Goal: Information Seeking & Learning: Learn about a topic

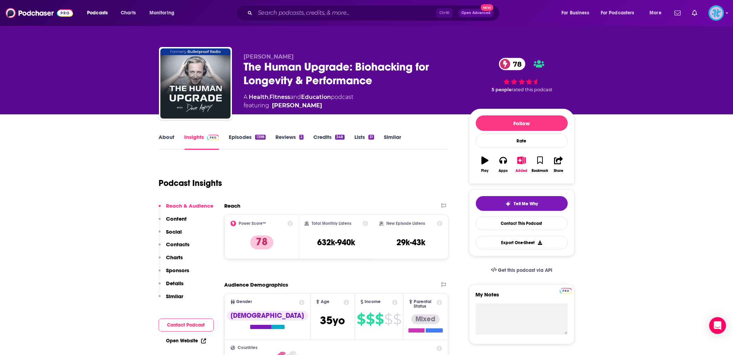
click at [718, 16] on img "Logged in as ImpactTheory" at bounding box center [716, 12] width 15 height 15
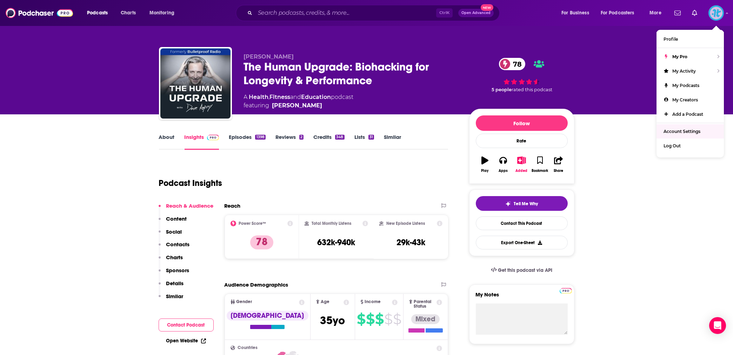
click at [685, 134] on span "Account Settings" at bounding box center [682, 131] width 37 height 5
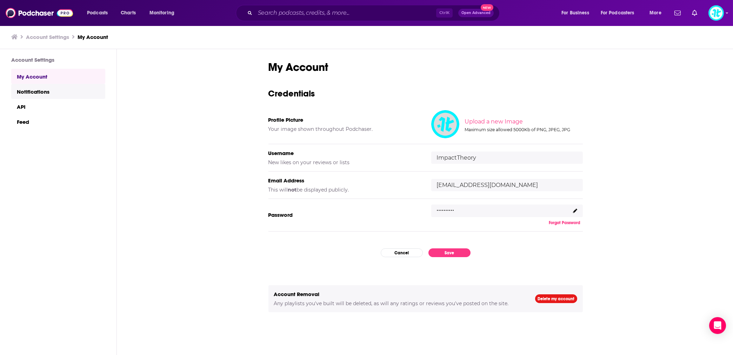
click at [54, 95] on link "Notifications" at bounding box center [58, 91] width 94 height 15
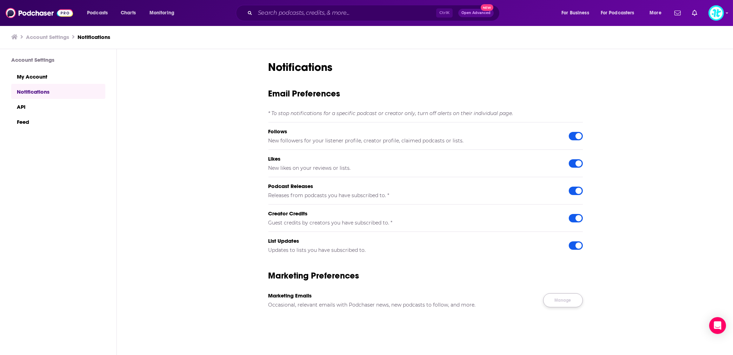
click at [561, 299] on link "Manage" at bounding box center [563, 300] width 40 height 14
click at [29, 104] on link "API" at bounding box center [58, 106] width 94 height 15
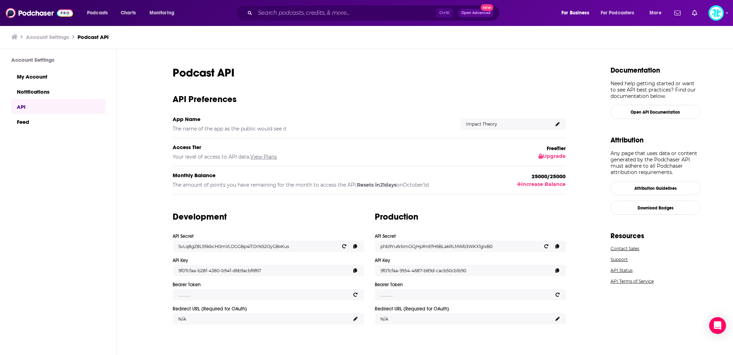
scroll to position [0, 0]
click at [32, 122] on link "Feed" at bounding box center [58, 121] width 94 height 15
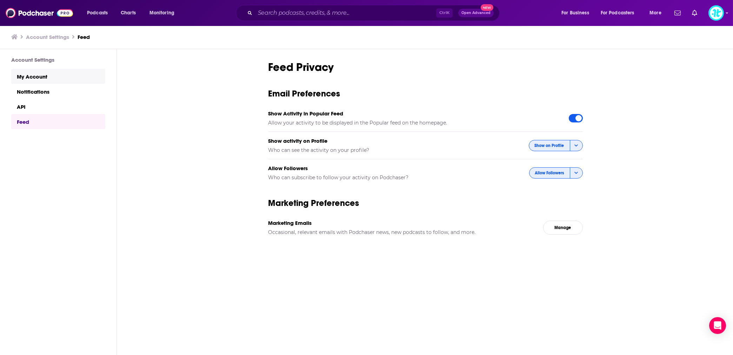
click at [38, 79] on link "My Account" at bounding box center [58, 76] width 94 height 15
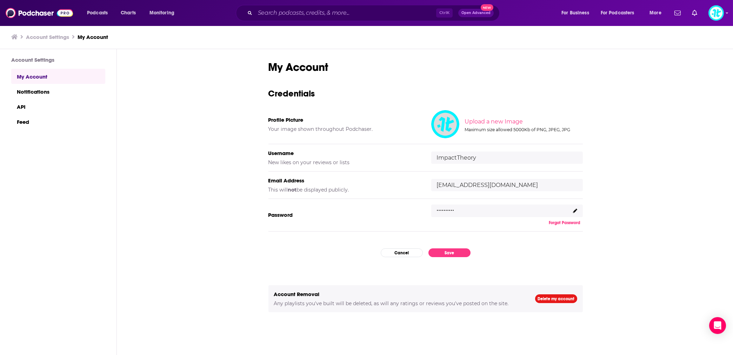
click at [46, 34] on h3 "Account Settings" at bounding box center [47, 37] width 43 height 7
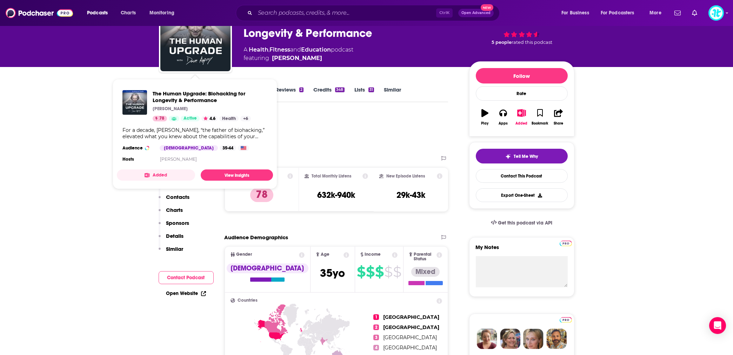
scroll to position [93, 0]
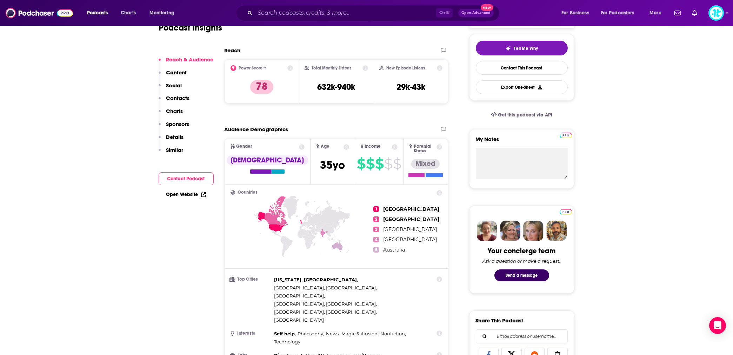
scroll to position [156, 0]
click at [392, 146] on icon at bounding box center [395, 147] width 6 height 6
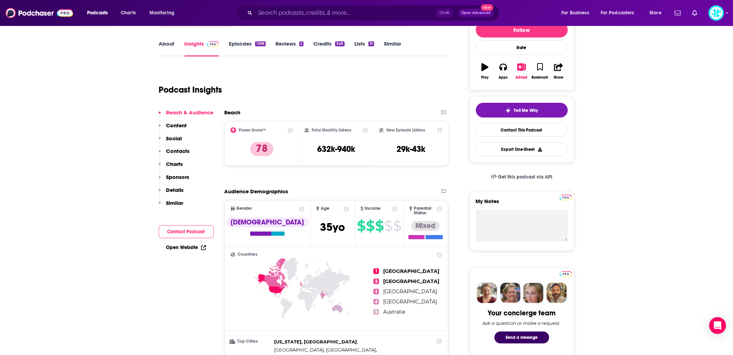
scroll to position [31, 0]
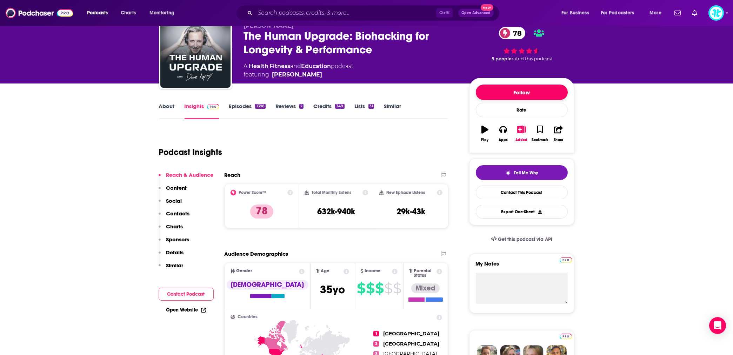
click at [527, 96] on button "Follow" at bounding box center [522, 92] width 92 height 15
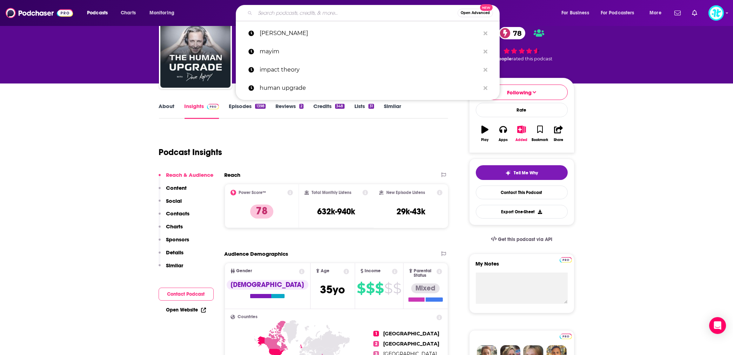
click at [281, 13] on input "Search podcasts, credits, & more..." at bounding box center [356, 12] width 203 height 11
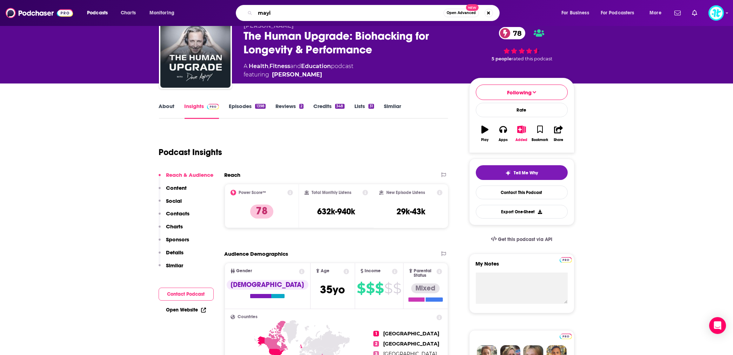
type input "mayim"
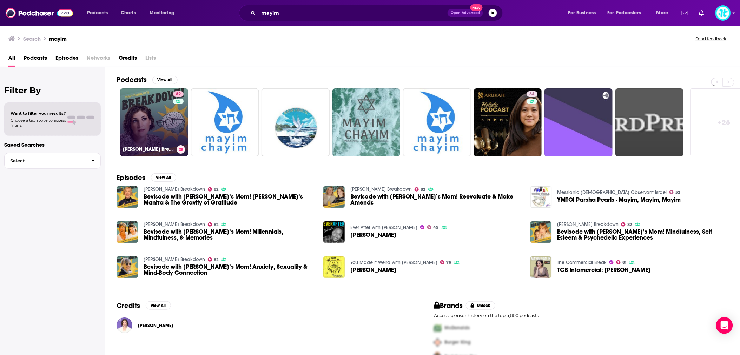
click at [144, 126] on link "82 [PERSON_NAME] Breakdown" at bounding box center [154, 122] width 68 height 68
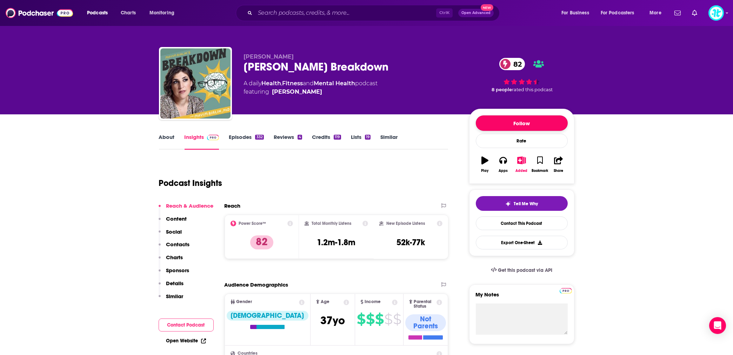
click at [506, 125] on button "Follow" at bounding box center [522, 122] width 92 height 15
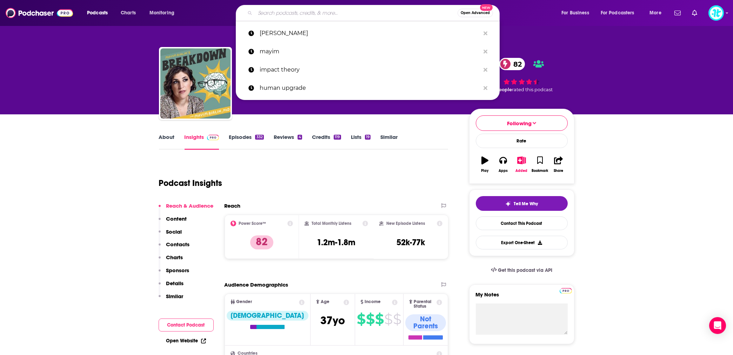
click at [274, 10] on input "Search podcasts, credits, & more..." at bounding box center [356, 12] width 203 height 11
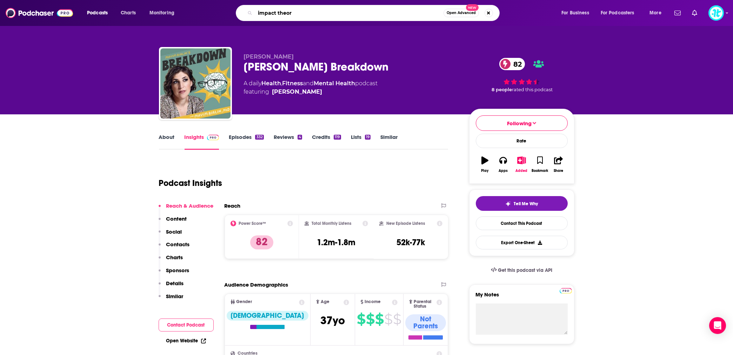
type input "impact theory"
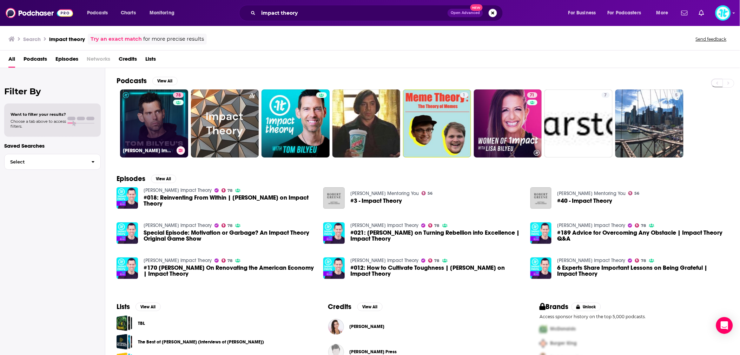
click at [161, 120] on link "78 [PERSON_NAME] Impact Theory" at bounding box center [154, 123] width 68 height 68
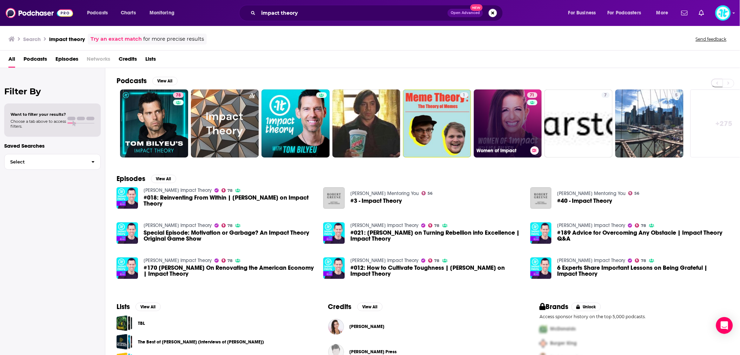
click at [495, 118] on link "71 Women of Impact" at bounding box center [508, 123] width 68 height 68
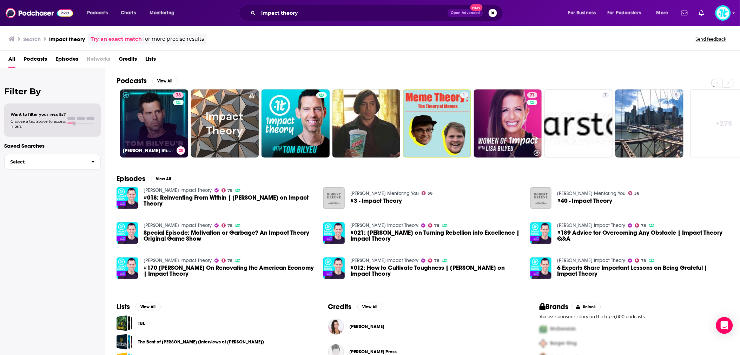
click at [157, 123] on link "78 [PERSON_NAME] Impact Theory" at bounding box center [154, 123] width 68 height 68
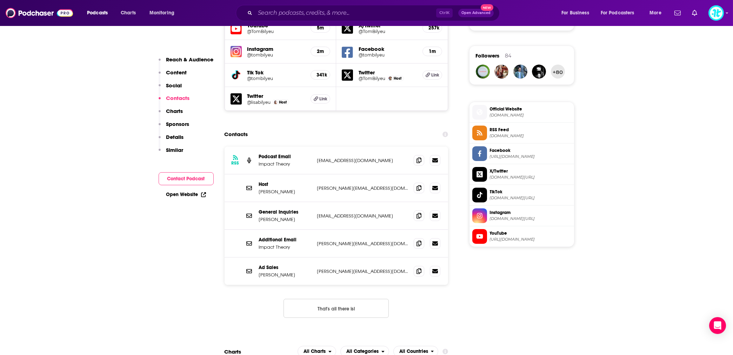
scroll to position [655, 0]
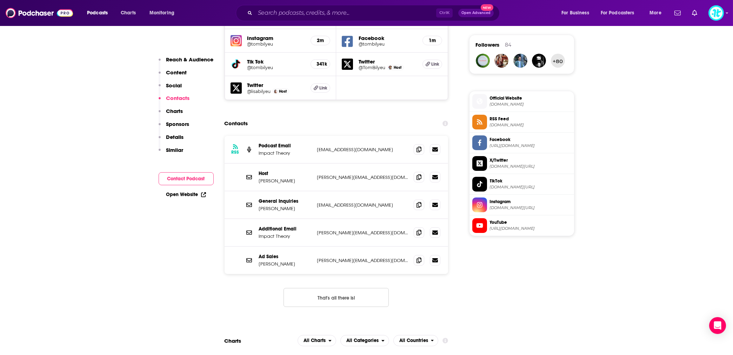
click at [444, 121] on icon at bounding box center [446, 124] width 6 height 6
click at [427, 93] on link "podcast contacts." at bounding box center [413, 99] width 42 height 13
drag, startPoint x: 115, startPoint y: 234, endPoint x: 119, endPoint y: 234, distance: 3.9
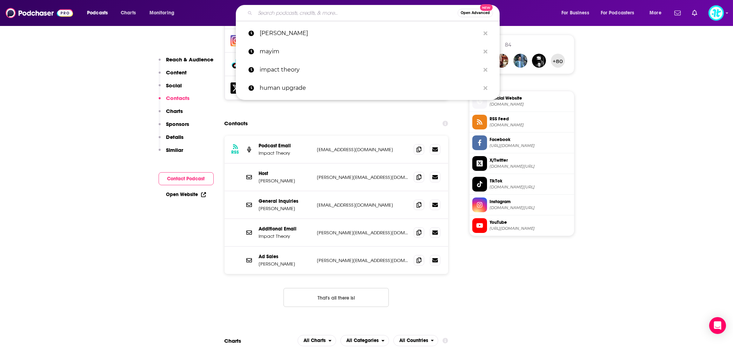
click at [267, 12] on input "Search podcasts, credits, & more..." at bounding box center [356, 12] width 203 height 11
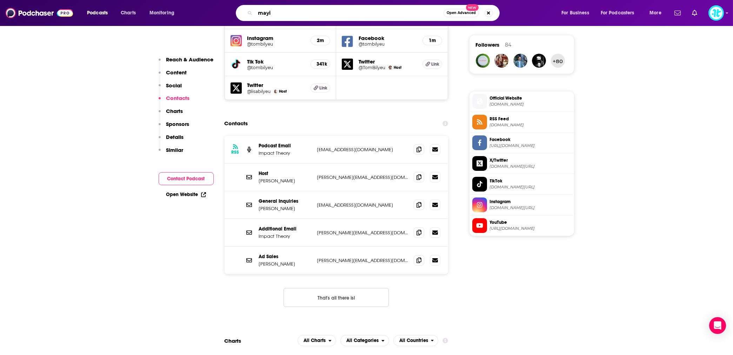
type input "mayim"
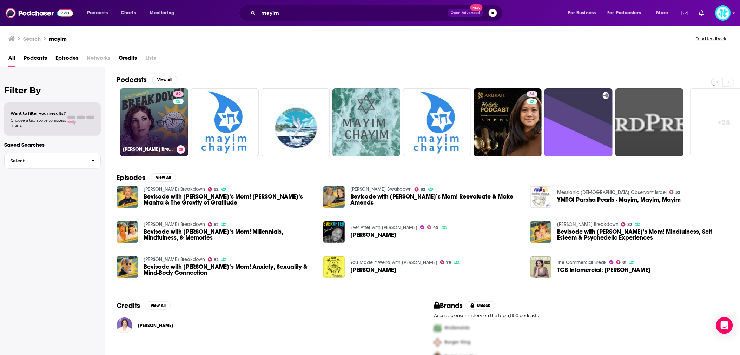
click at [156, 112] on link "82 [PERSON_NAME] Breakdown" at bounding box center [154, 122] width 68 height 68
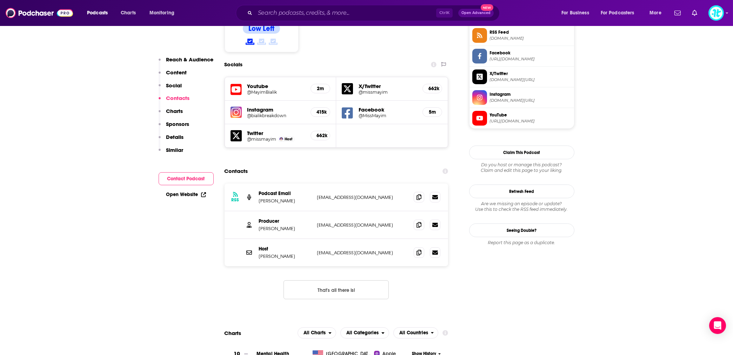
scroll to position [592, 0]
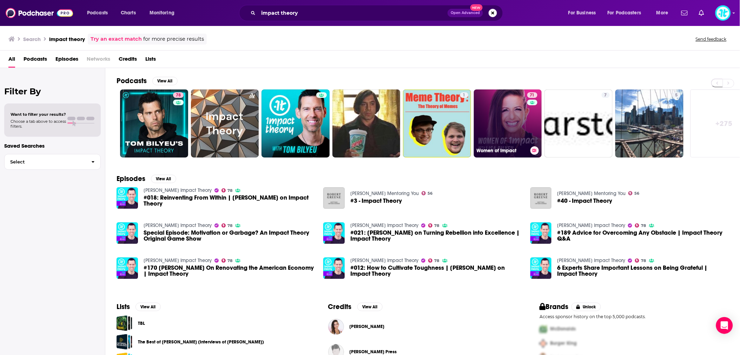
click at [493, 115] on link "71 Women of Impact" at bounding box center [508, 123] width 68 height 68
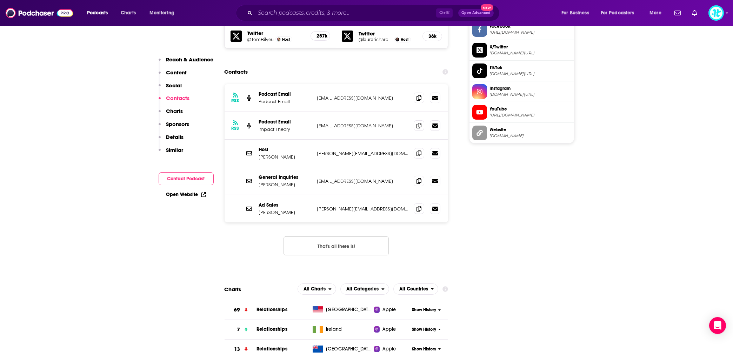
scroll to position [655, 0]
